Goal: Download file/media

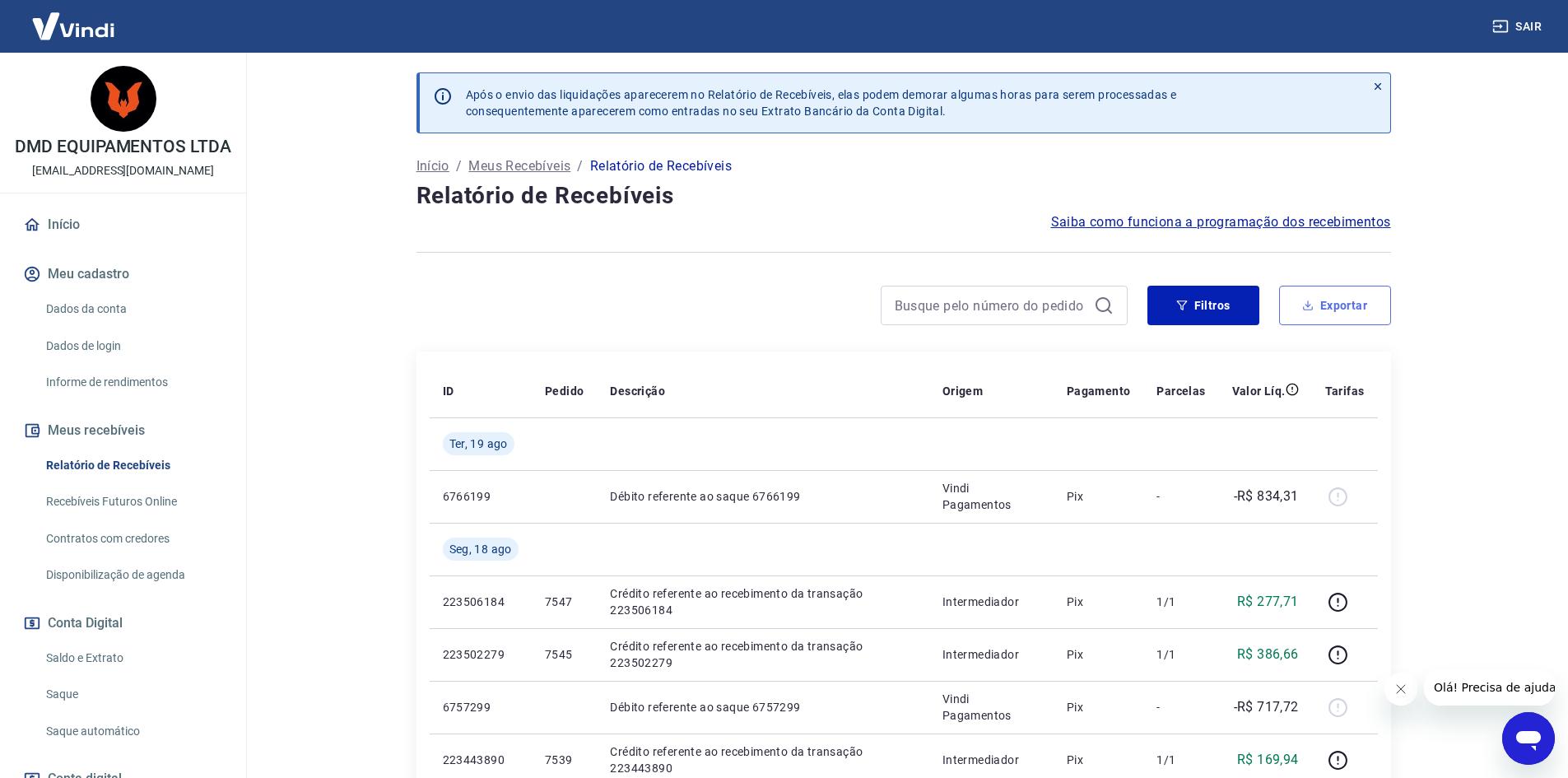
click at [1347, 304] on button "Exportar" at bounding box center [1334, 305] width 112 height 40
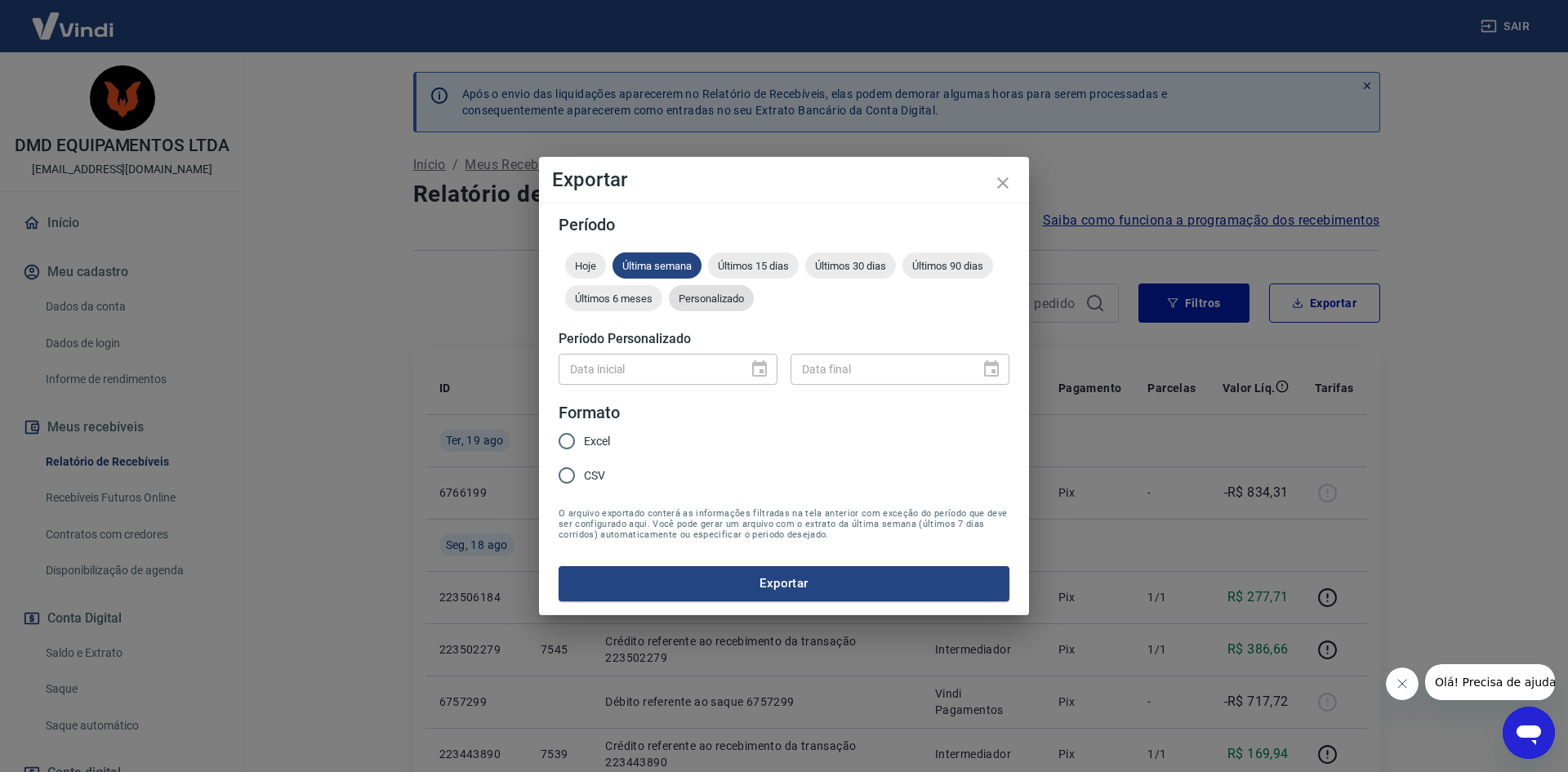
click at [725, 299] on span "Personalizado" at bounding box center [712, 298] width 85 height 13
click at [757, 368] on icon "Choose date" at bounding box center [759, 370] width 19 height 19
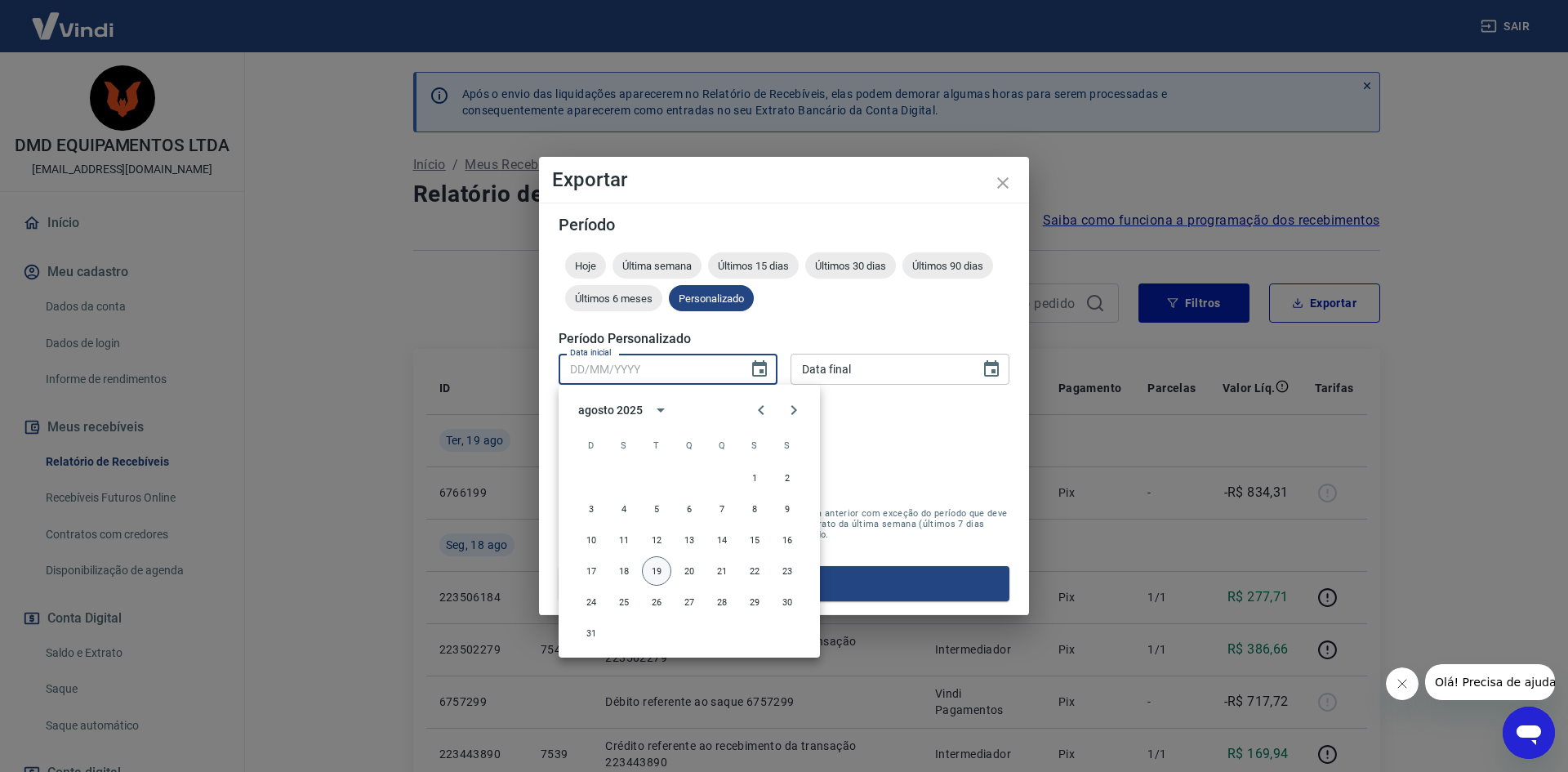
click at [661, 572] on button "19" at bounding box center [657, 571] width 29 height 29
type input "19/08/2025"
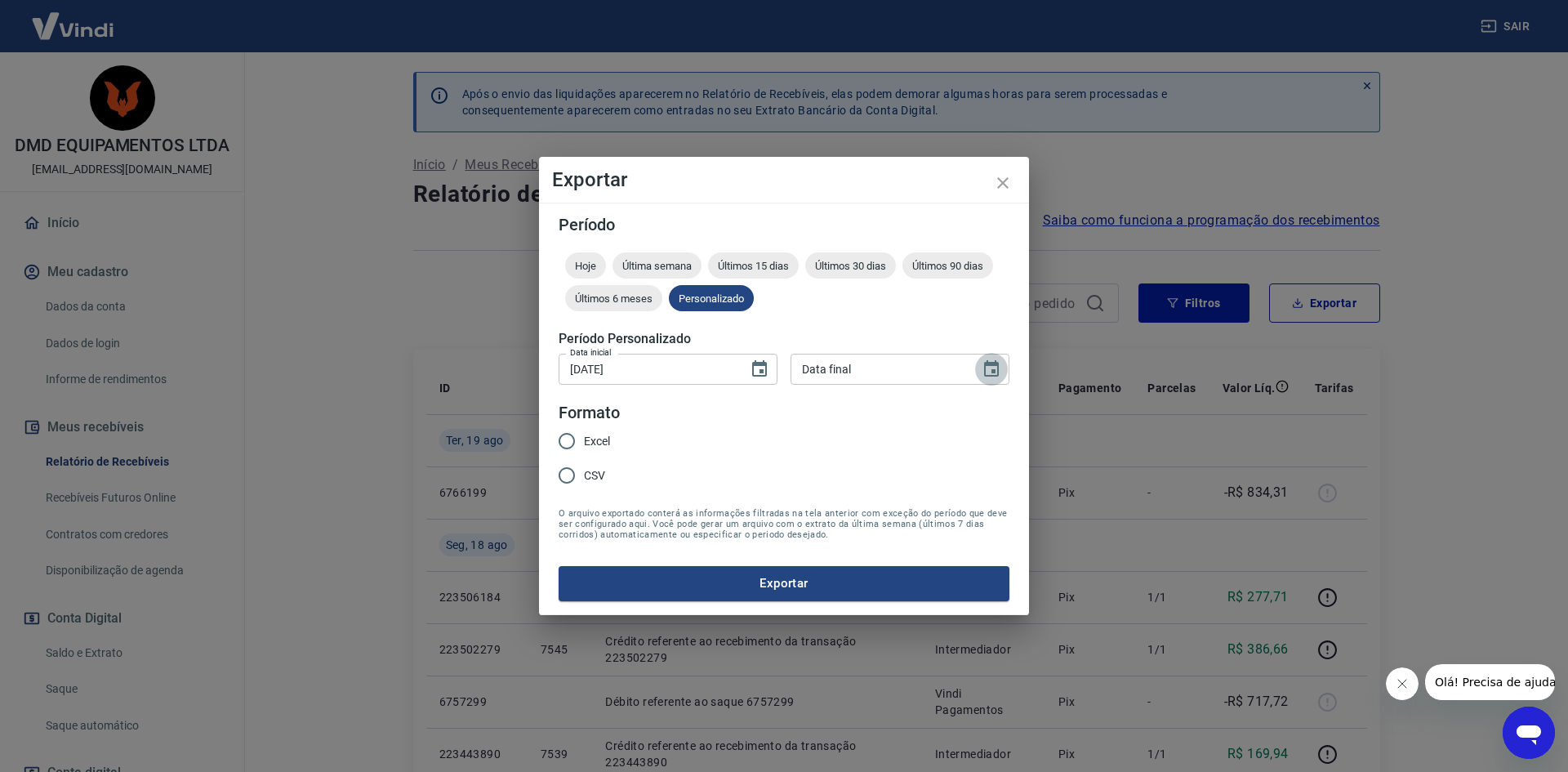
click at [995, 371] on icon "Choose date" at bounding box center [991, 368] width 15 height 16
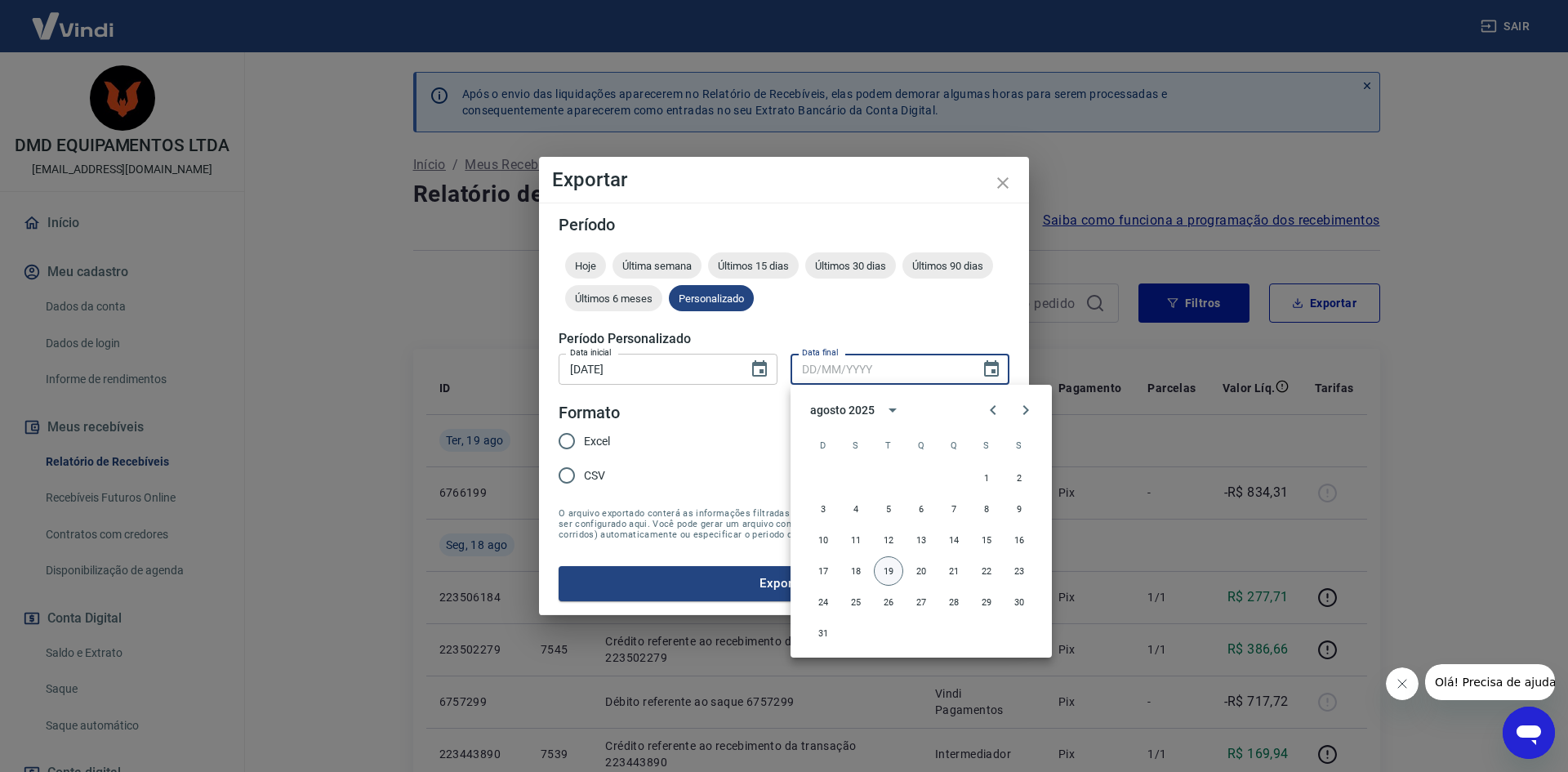
click at [893, 564] on button "19" at bounding box center [889, 571] width 29 height 29
type input "19/08/2025"
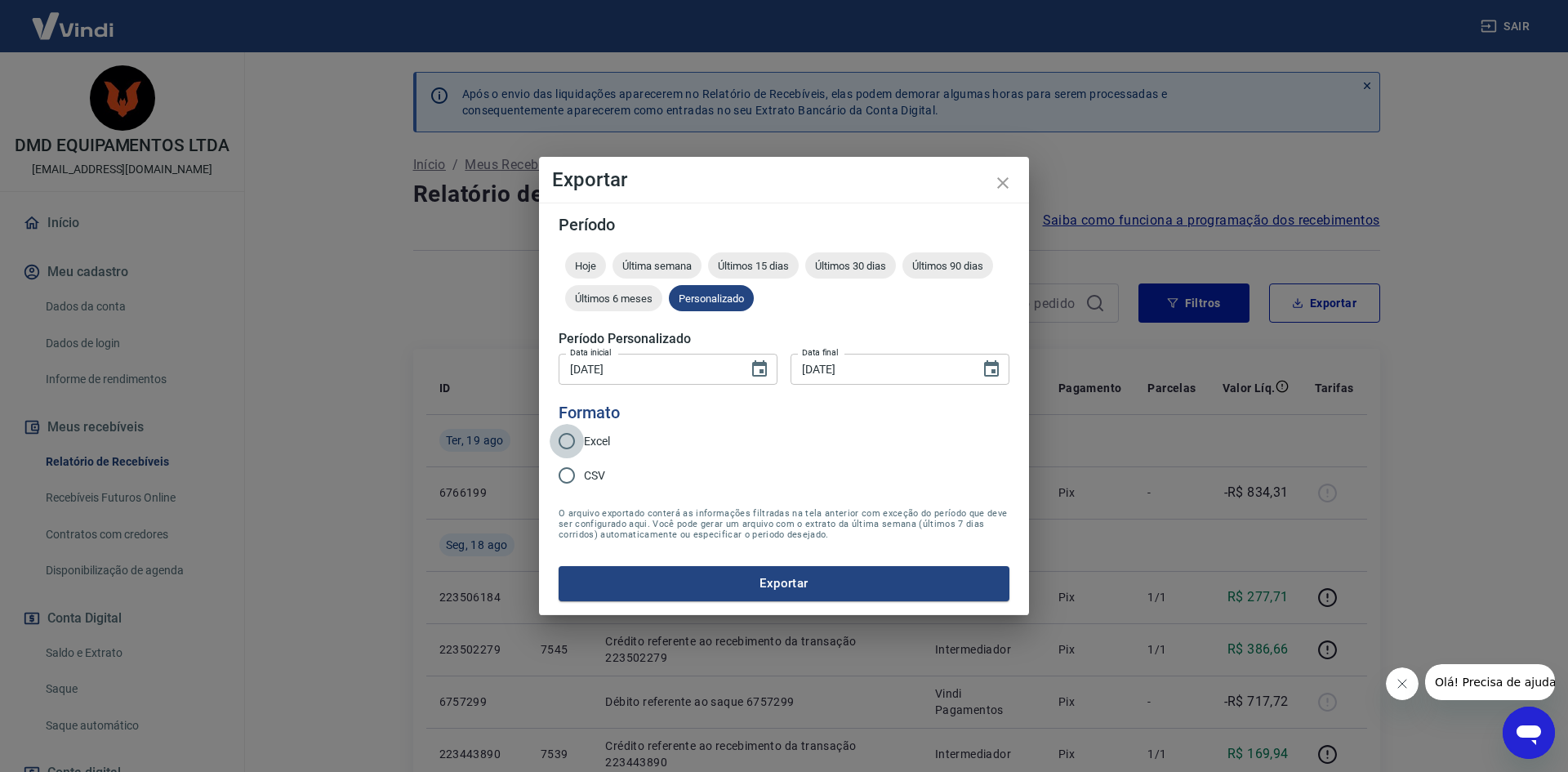
click at [569, 440] on input "Excel" at bounding box center [566, 440] width 34 height 34
radio input "true"
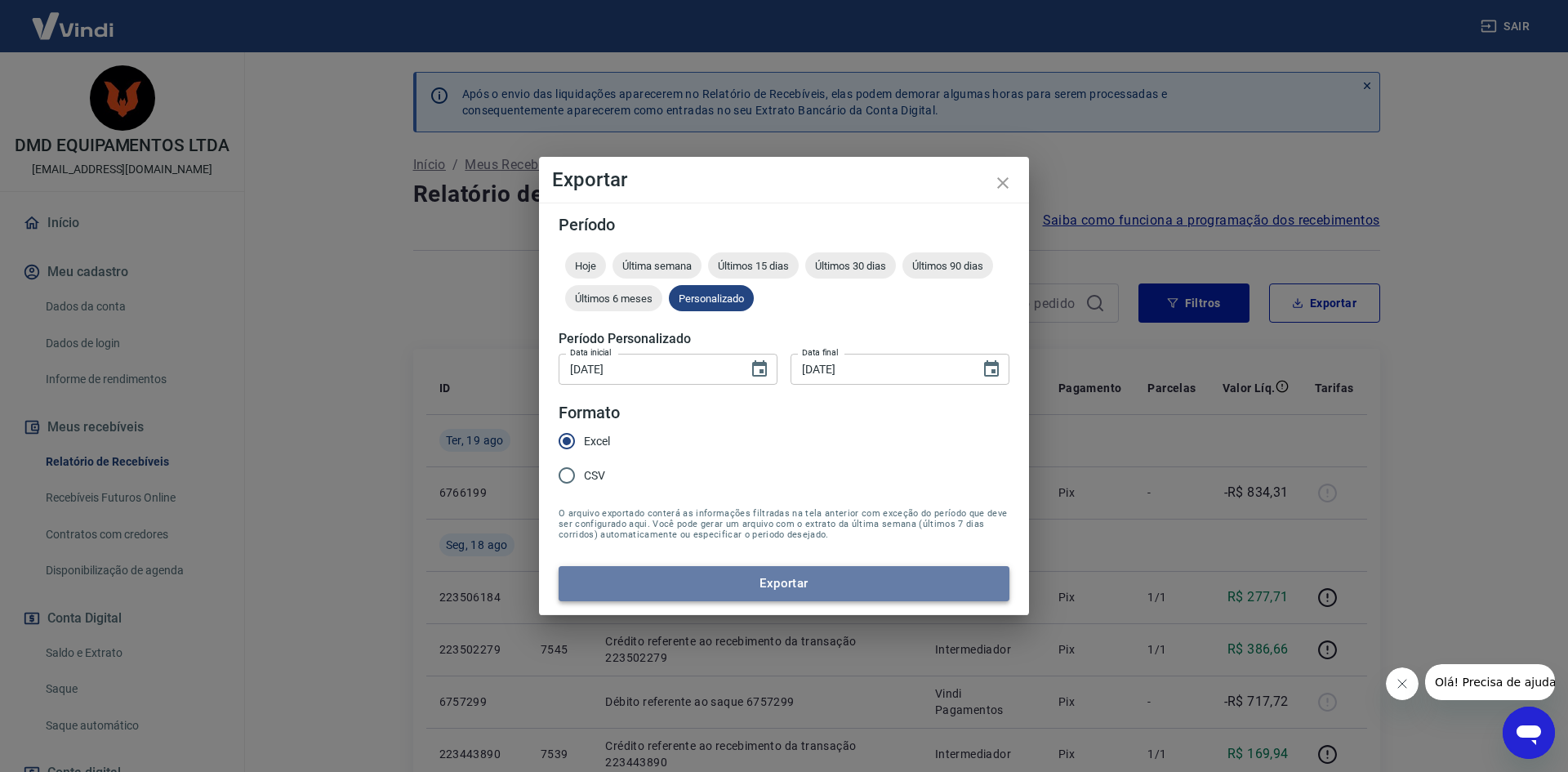
click at [781, 584] on button "Exportar" at bounding box center [784, 582] width 451 height 34
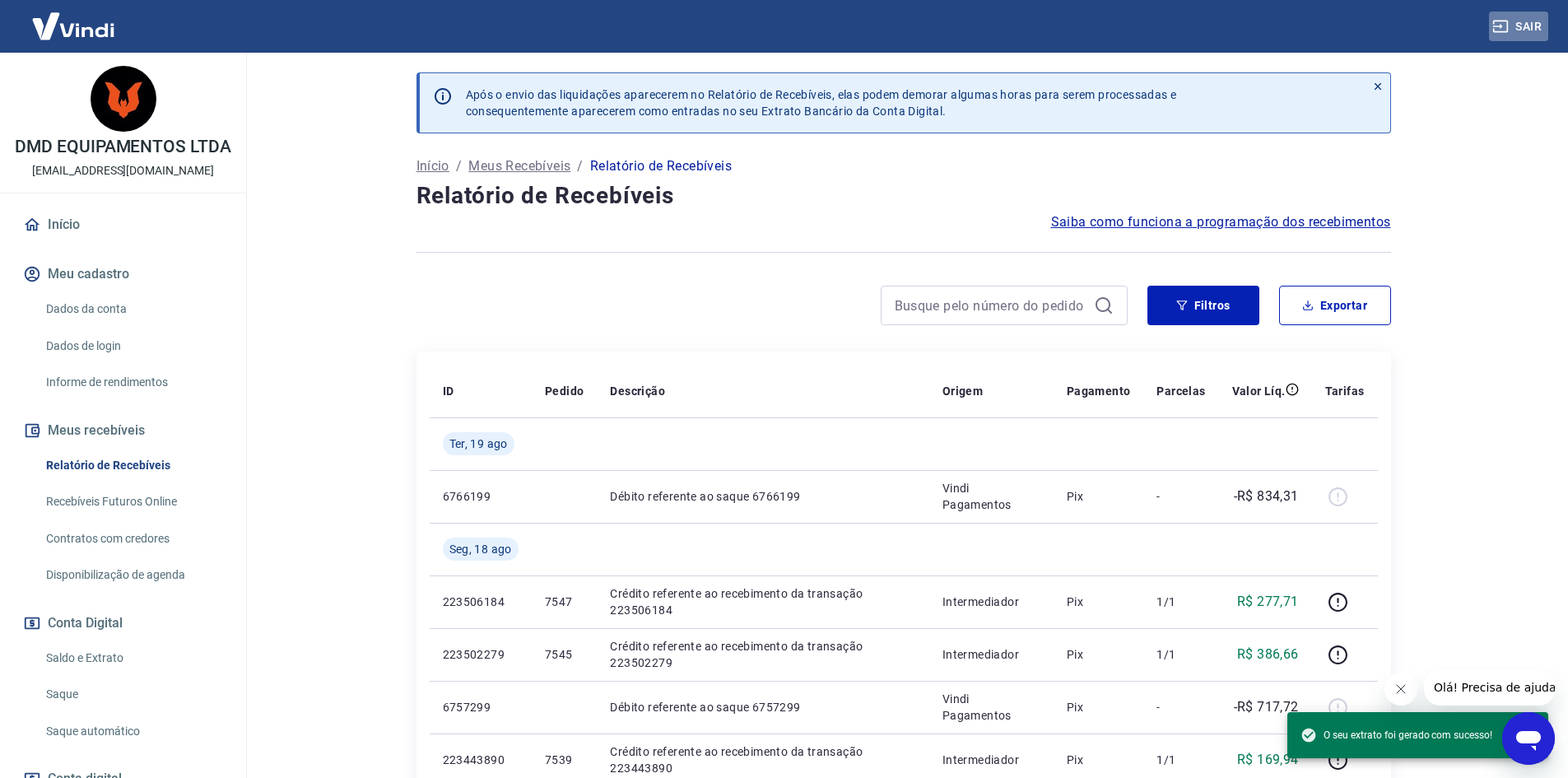
click at [1524, 19] on button "Sair" at bounding box center [1518, 26] width 59 height 30
